Goal: Check status: Check status

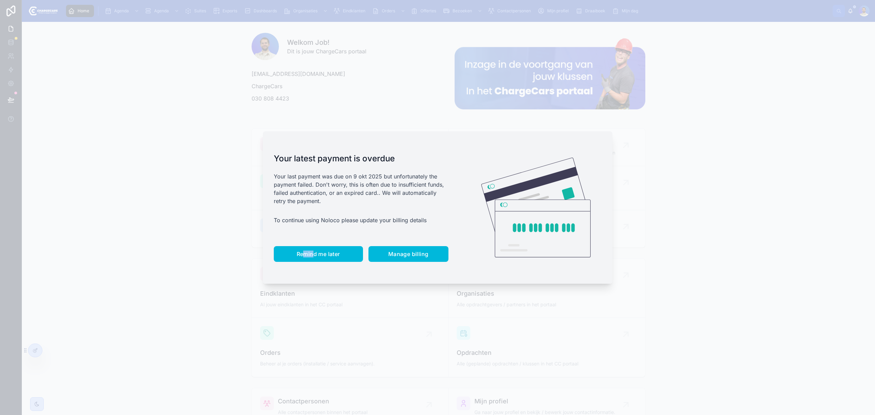
click at [312, 255] on div "Your latest payment is overdue Your last payment was due on 9 okt 2025 but unfo…" at bounding box center [361, 207] width 197 height 153
click at [312, 255] on span "Remind me later" at bounding box center [318, 254] width 43 height 7
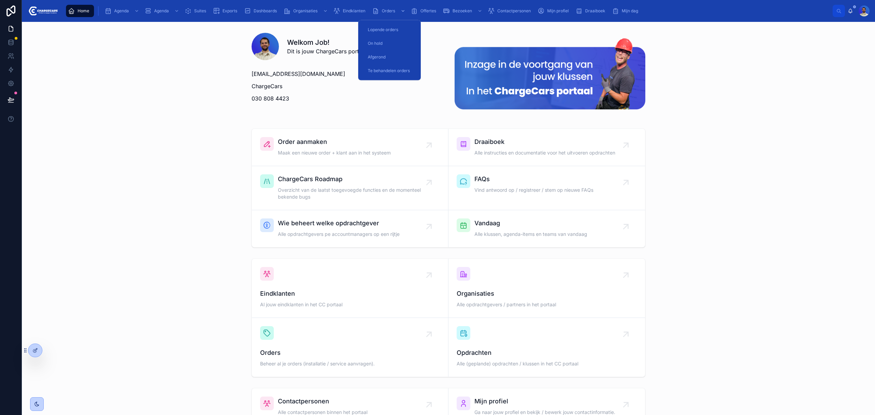
click at [389, 14] on div "Orders" at bounding box center [389, 10] width 35 height 11
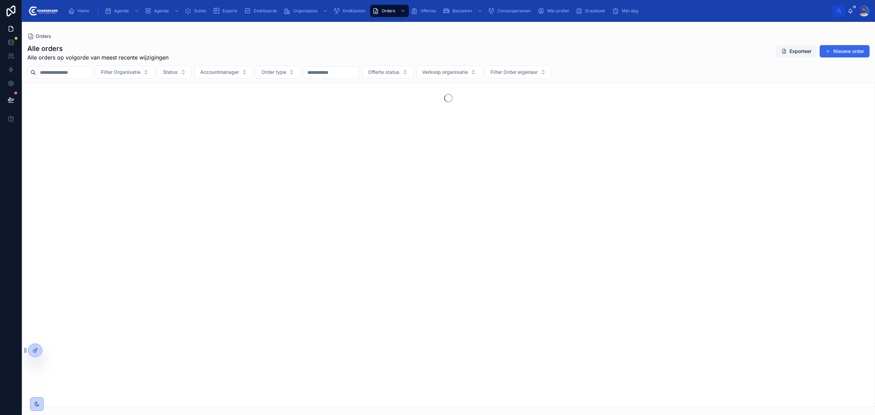
click at [111, 60] on div "Alle orders Alle orders op volgorde van meest recente wijzigingen Exporteer Nie…" at bounding box center [449, 223] width 854 height 367
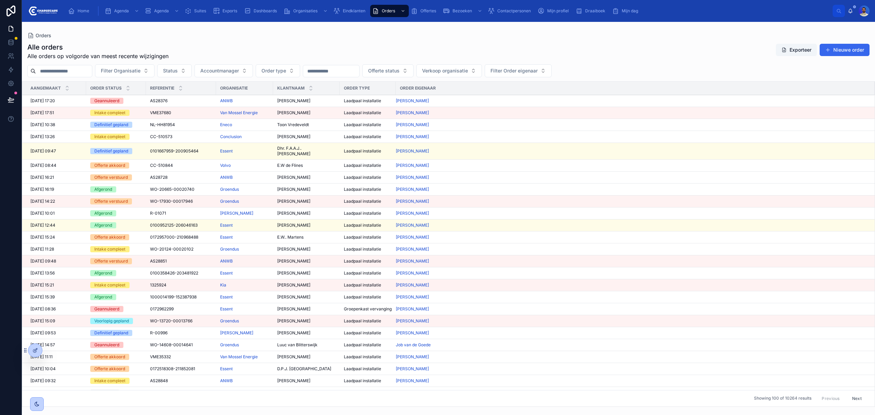
click at [88, 68] on input "text" at bounding box center [64, 71] width 56 height 10
paste input "*******"
type input "*******"
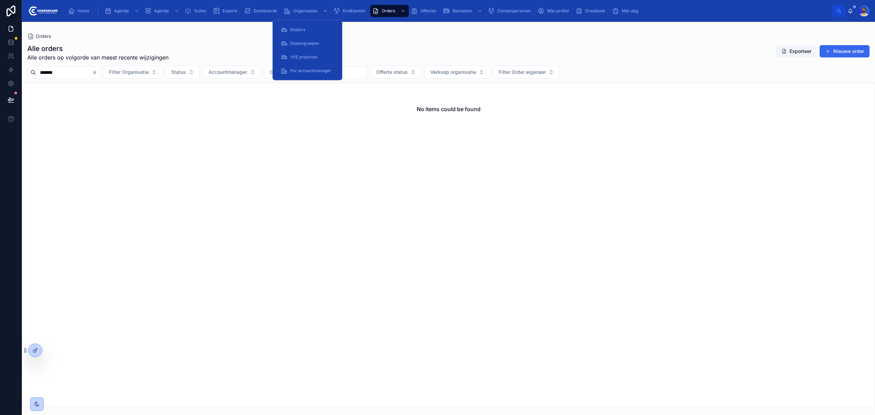
click at [313, 11] on span "Organisaties" at bounding box center [305, 10] width 24 height 5
click at [350, 10] on span "Eindklanten" at bounding box center [354, 10] width 23 height 5
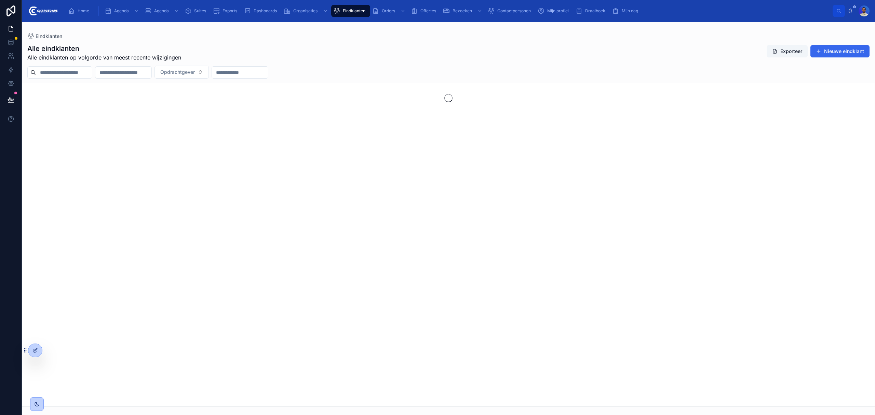
click at [62, 73] on input "text" at bounding box center [64, 73] width 56 height 10
drag, startPoint x: 62, startPoint y: 73, endPoint x: 5, endPoint y: 67, distance: 57.4
click at [0, 67] on div "Home Agenda Agenda Suites Exports Dashboards Organisaties Eindklanten Orders Of…" at bounding box center [437, 207] width 875 height 415
type input "******"
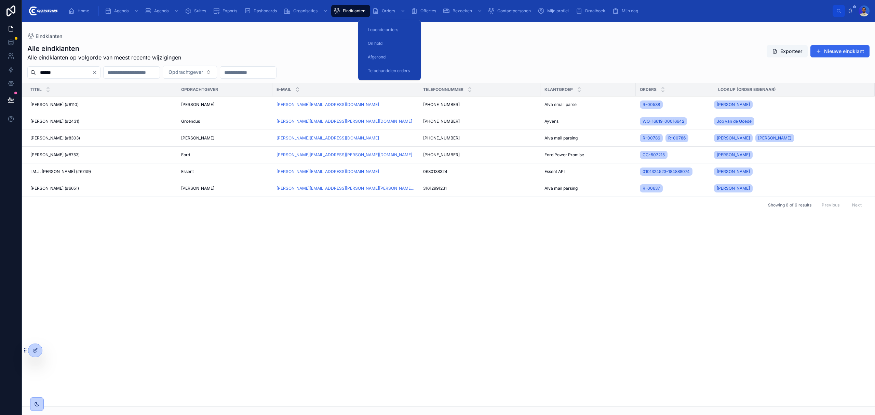
click at [389, 16] on link "Orders" at bounding box center [389, 11] width 39 height 12
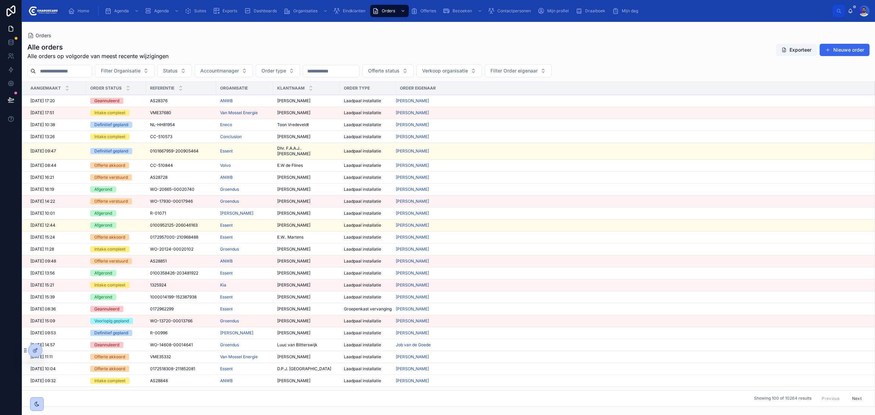
drag, startPoint x: 89, startPoint y: 69, endPoint x: 149, endPoint y: 38, distance: 68.1
click at [89, 69] on input "text" at bounding box center [64, 71] width 56 height 10
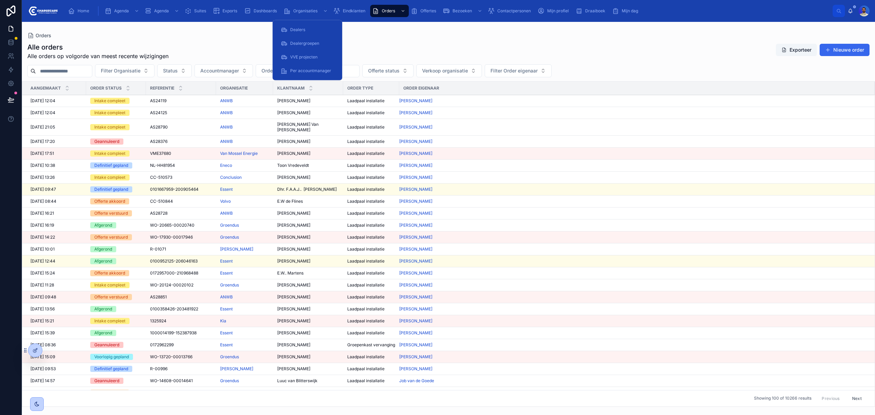
click at [346, 12] on span "Eindklanten" at bounding box center [354, 10] width 23 height 5
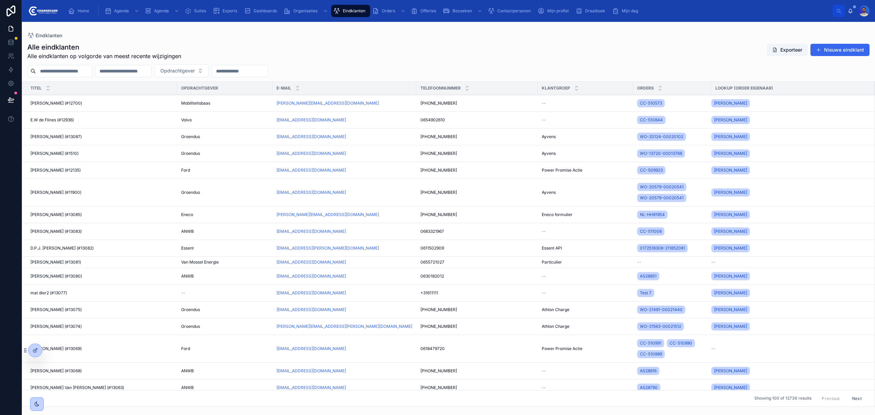
click at [77, 72] on input "text" at bounding box center [64, 71] width 56 height 10
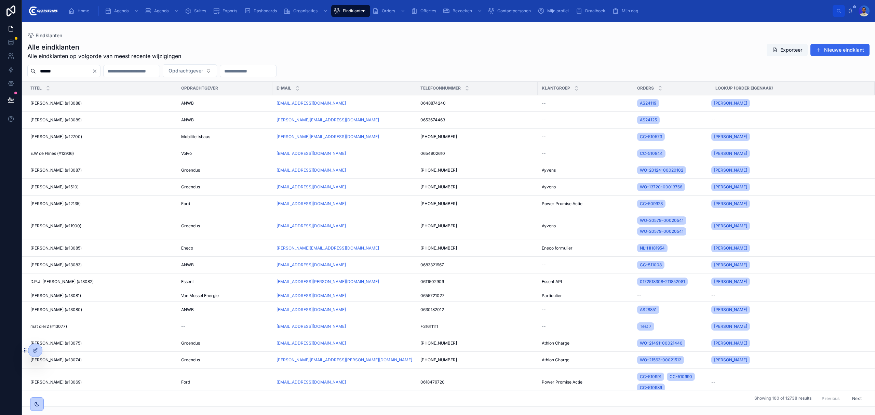
type input "******"
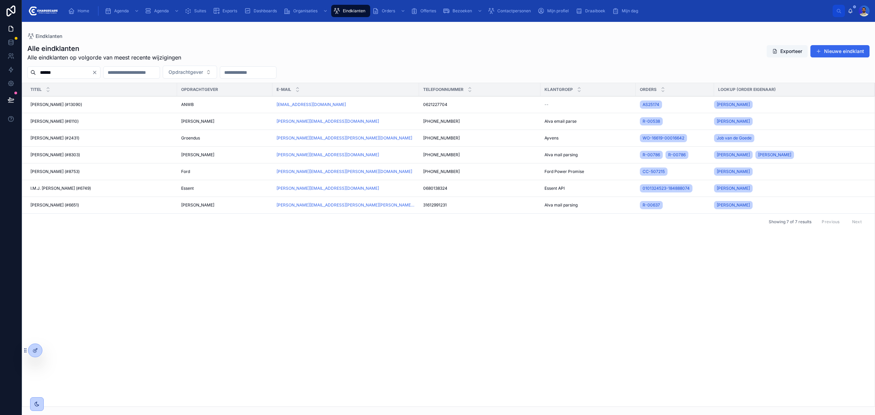
click at [78, 70] on input "******" at bounding box center [64, 73] width 56 height 10
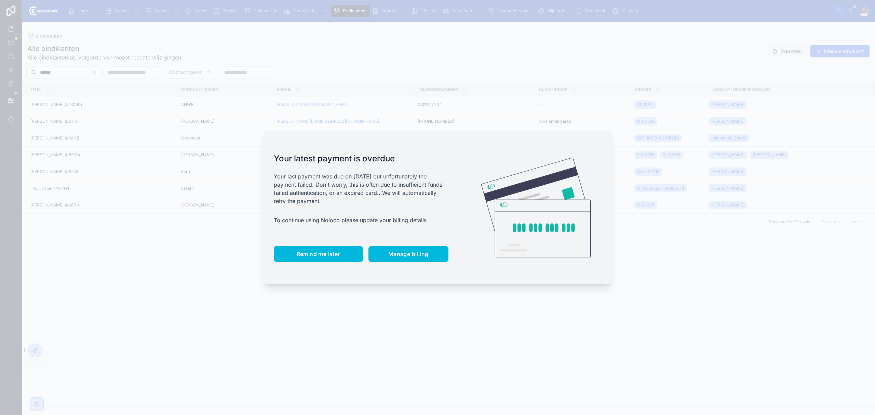
click at [328, 257] on span "Remind me later" at bounding box center [318, 254] width 43 height 7
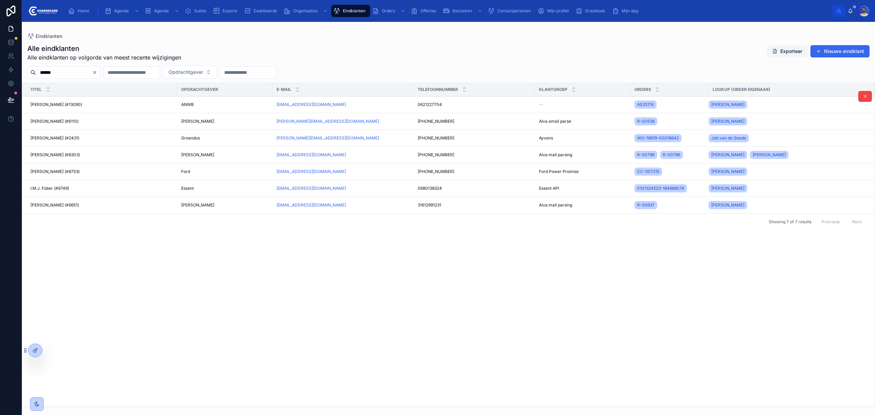
click at [113, 107] on td "Armand Urlings (#13090) Armand Urlings (#13090)" at bounding box center [99, 104] width 155 height 17
click at [71, 106] on span "Armand Urlings (#13090)" at bounding box center [56, 104] width 52 height 5
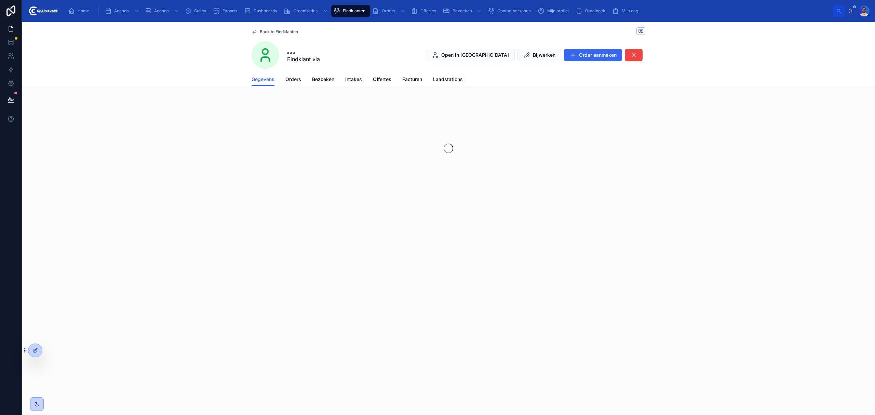
click at [284, 77] on div "Gegevens Orders Bezoeken Intakes Offertes Facturen Laadstations" at bounding box center [449, 79] width 394 height 13
click at [292, 81] on span "Orders" at bounding box center [294, 79] width 16 height 7
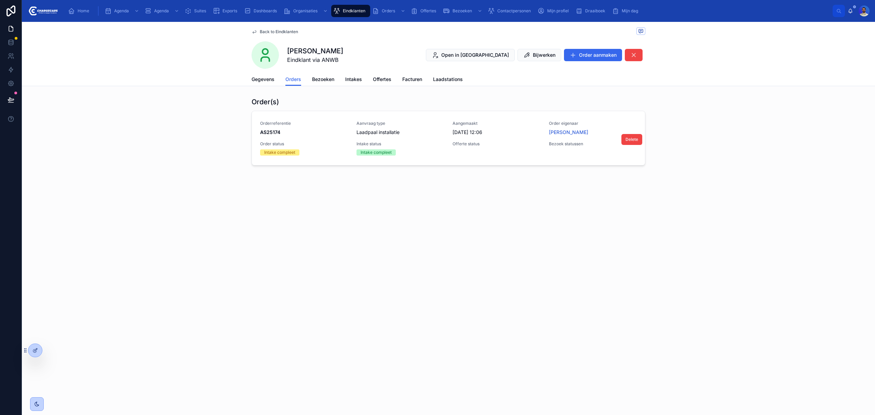
click at [497, 155] on div "Offerte status" at bounding box center [497, 148] width 88 height 14
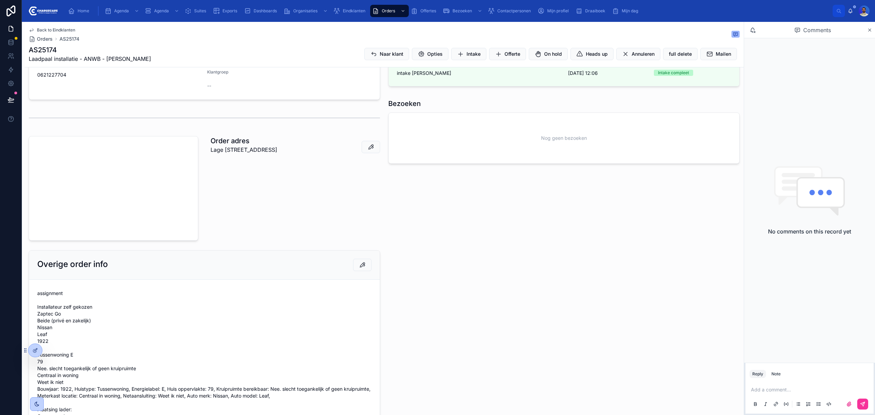
scroll to position [91, 0]
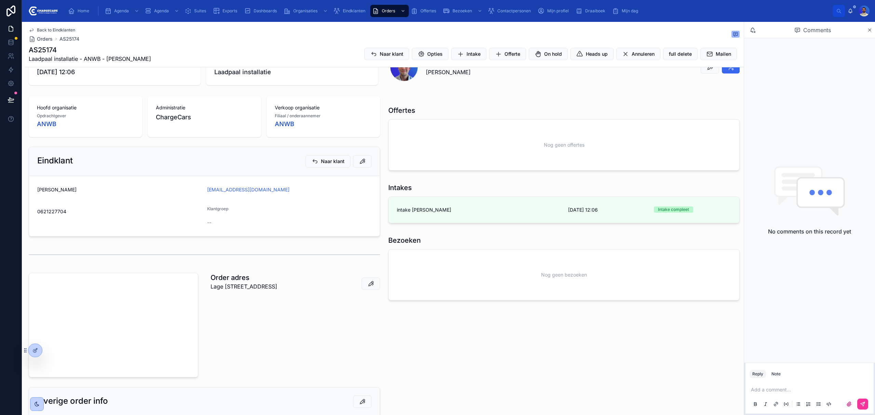
click at [460, 211] on span "intake Armand Urlings" at bounding box center [478, 210] width 163 height 7
